Goal: Browse casually: Explore the website without a specific task or goal

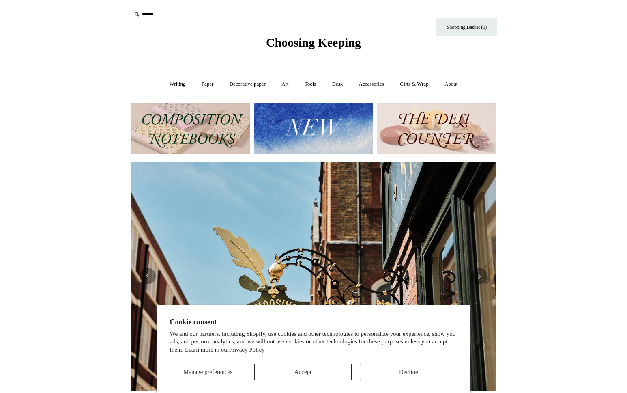
scroll to position [0, 364]
click at [382, 371] on button "Decline" at bounding box center [408, 372] width 97 height 16
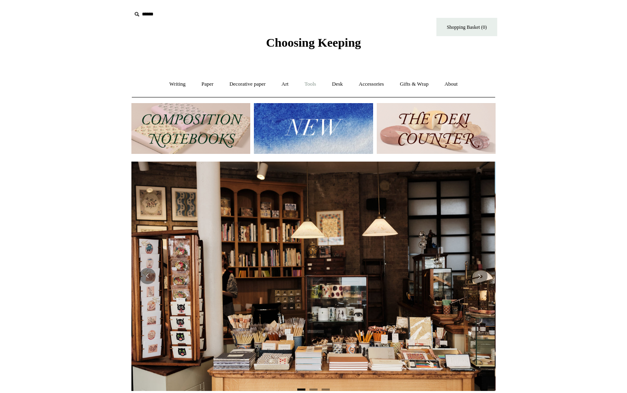
scroll to position [0, 0]
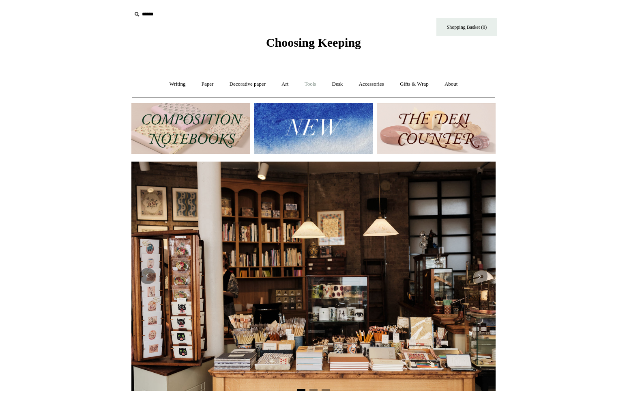
click at [310, 85] on link "Tools +" at bounding box center [310, 84] width 26 height 22
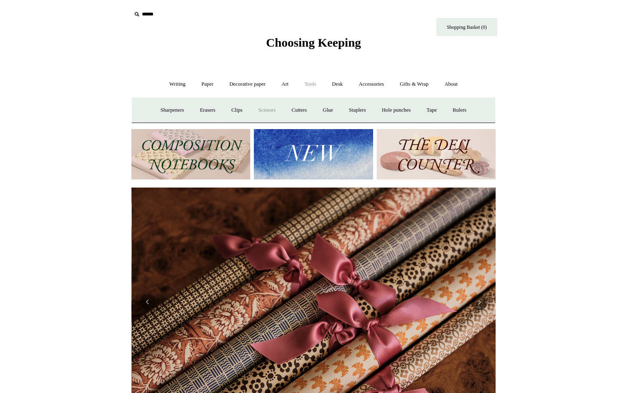
scroll to position [0, 729]
click at [265, 109] on link "Scissors" at bounding box center [267, 110] width 32 height 22
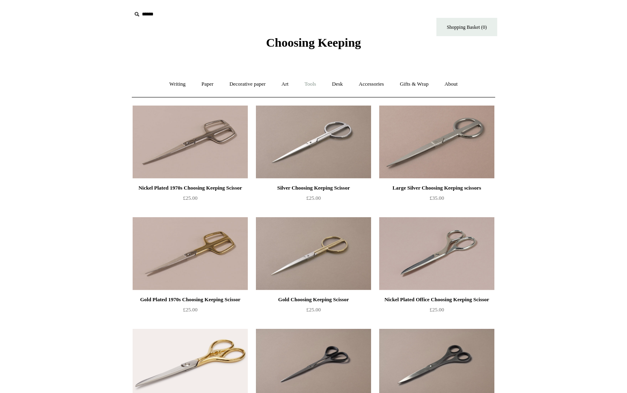
click at [311, 85] on link "Tools +" at bounding box center [310, 84] width 26 height 22
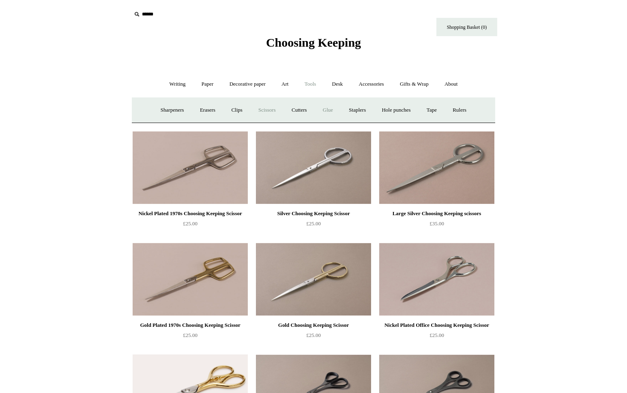
click at [331, 110] on link "Glue" at bounding box center [328, 110] width 25 height 22
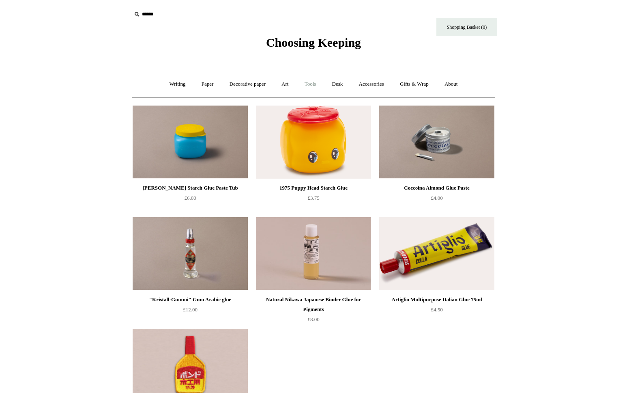
click at [311, 84] on link "Tools +" at bounding box center [310, 84] width 26 height 22
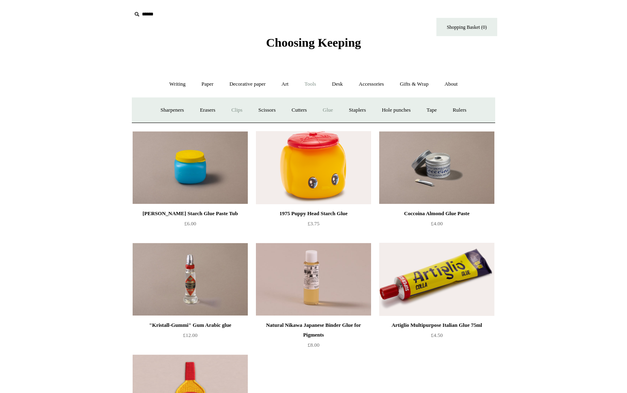
click at [229, 108] on link "Clips +" at bounding box center [237, 110] width 26 height 22
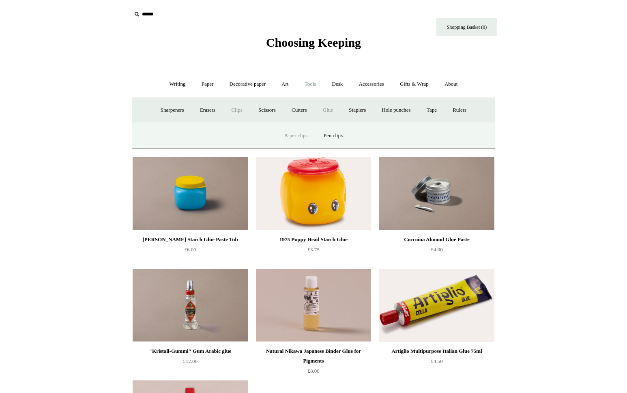
click at [292, 135] on link "Paper clips" at bounding box center [296, 136] width 38 height 22
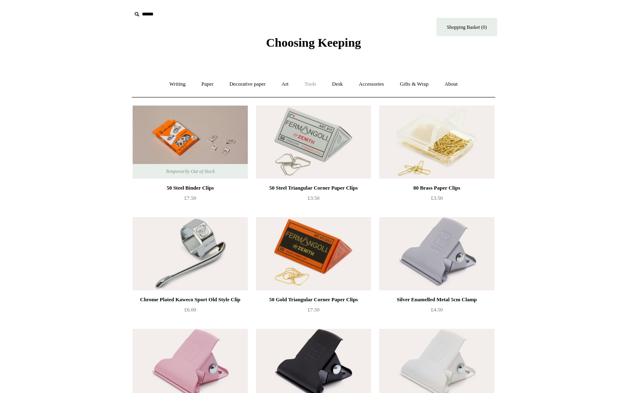
click at [312, 83] on link "Tools +" at bounding box center [310, 84] width 26 height 22
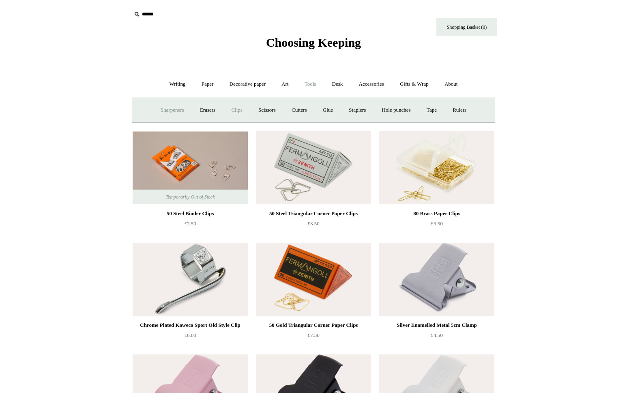
click at [166, 111] on link "Sharpeners" at bounding box center [172, 110] width 38 height 22
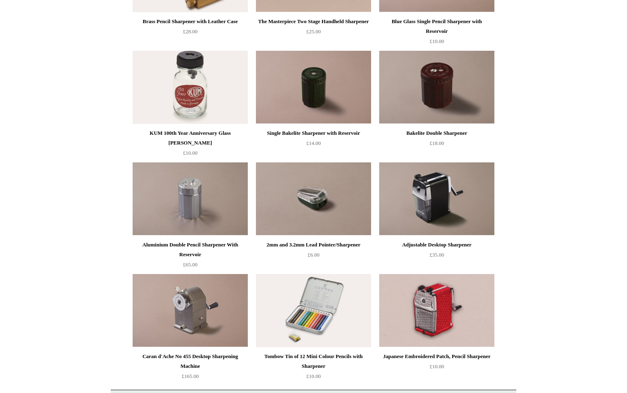
scroll to position [295, 0]
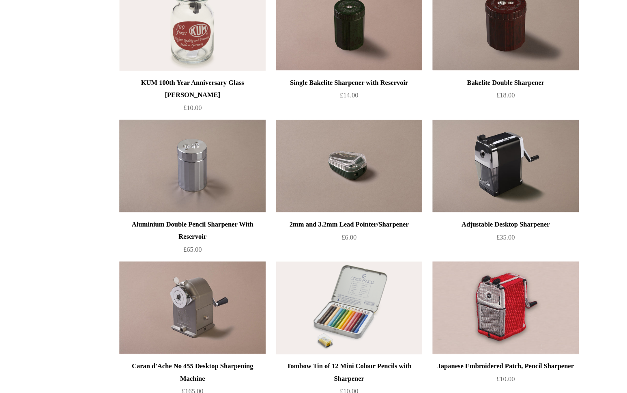
click at [192, 183] on img at bounding box center [190, 181] width 115 height 73
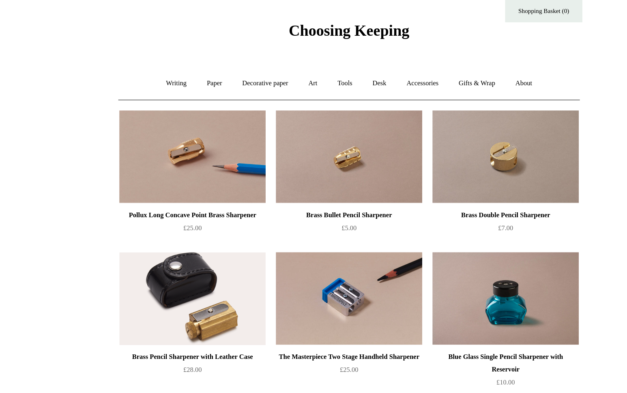
scroll to position [0, 0]
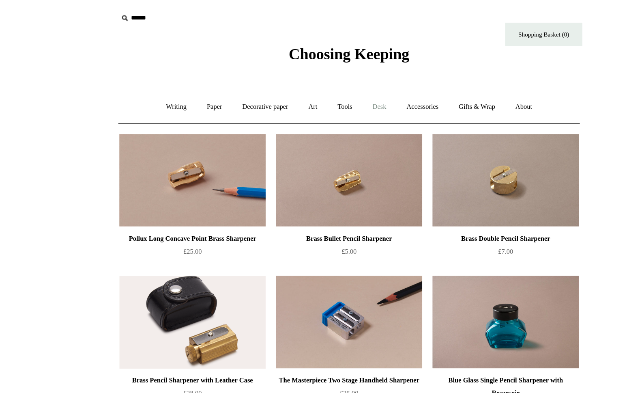
click at [341, 85] on link "Desk +" at bounding box center [338, 84] width 26 height 22
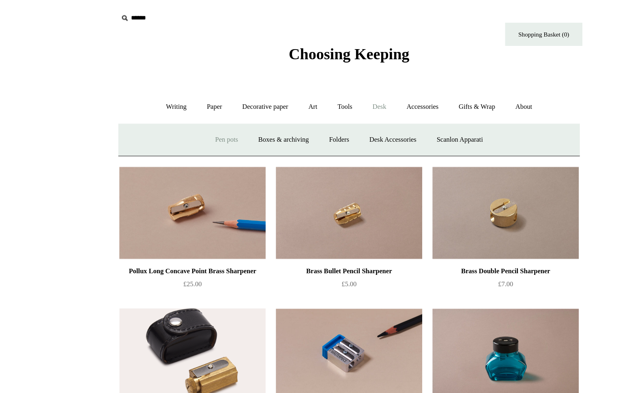
click at [214, 109] on link "Pen pots" at bounding box center [217, 110] width 32 height 22
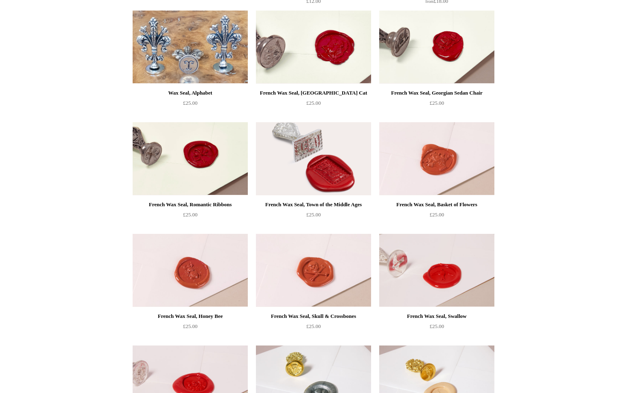
scroll to position [215, 0]
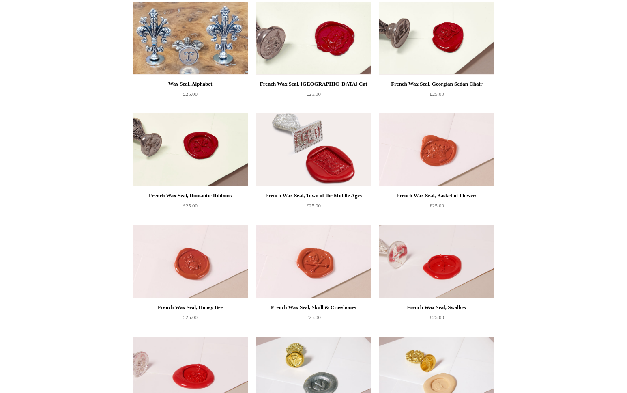
click at [316, 260] on img at bounding box center [313, 261] width 115 height 73
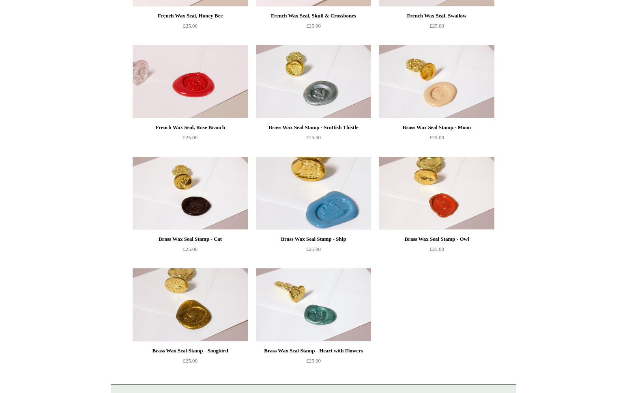
scroll to position [534, 0]
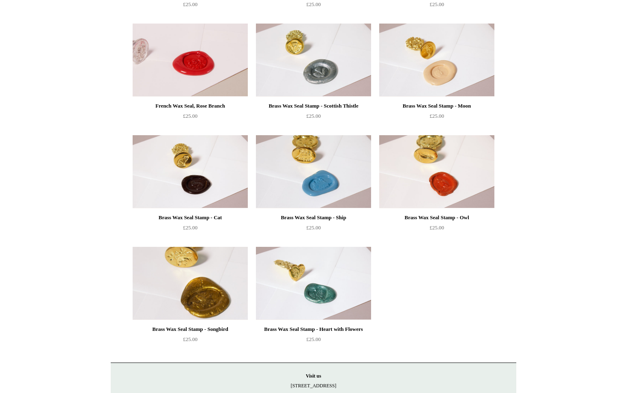
click at [209, 297] on img at bounding box center [190, 283] width 115 height 73
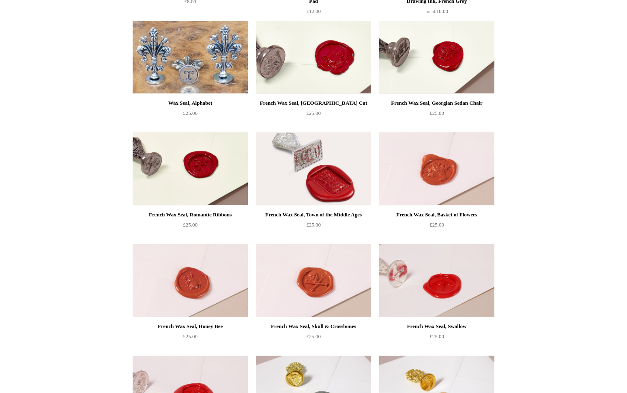
scroll to position [196, 0]
